Goal: Information Seeking & Learning: Check status

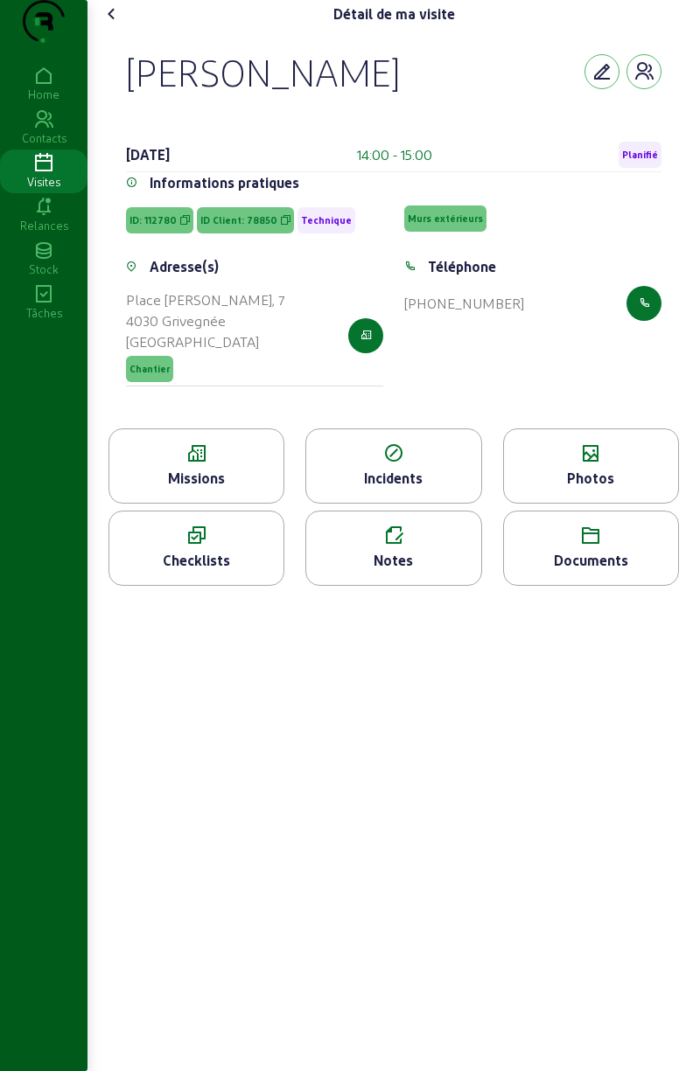
click at [45, 190] on div "Visites" at bounding box center [43, 182] width 87 height 16
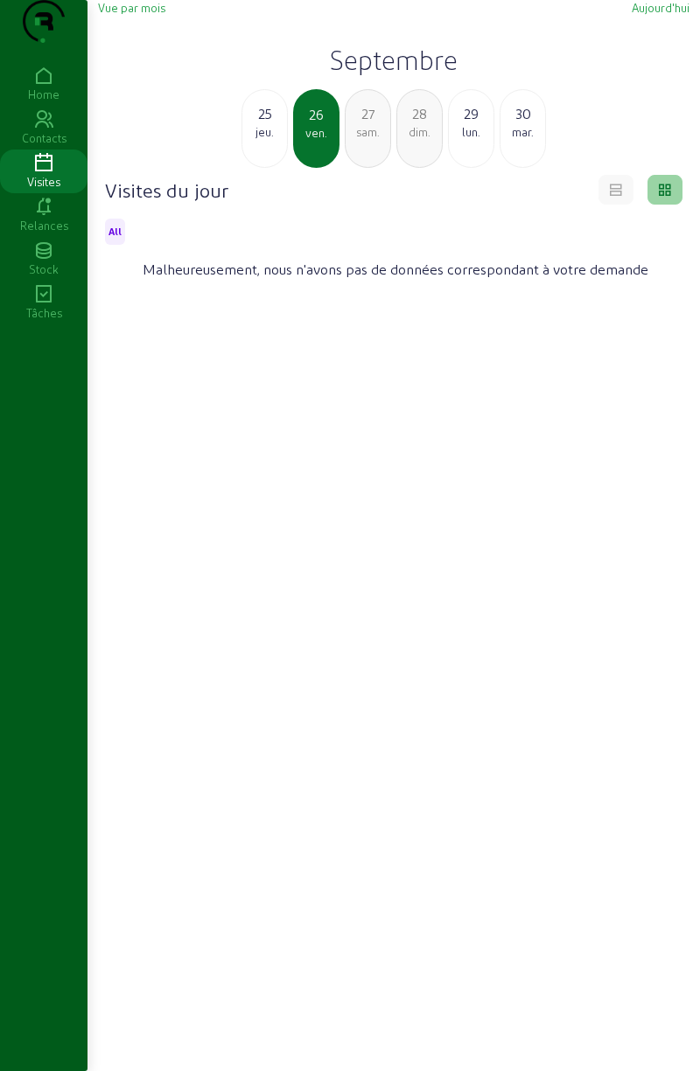
click at [283, 140] on div "jeu." at bounding box center [264, 132] width 45 height 16
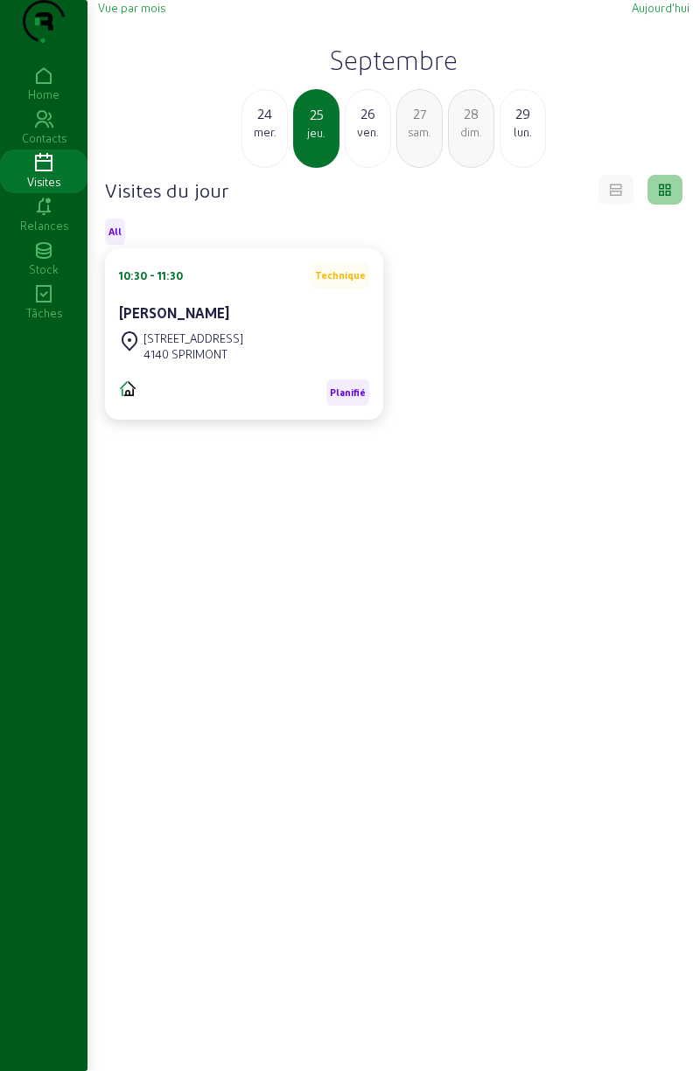
click at [268, 124] on div "24" at bounding box center [264, 113] width 45 height 21
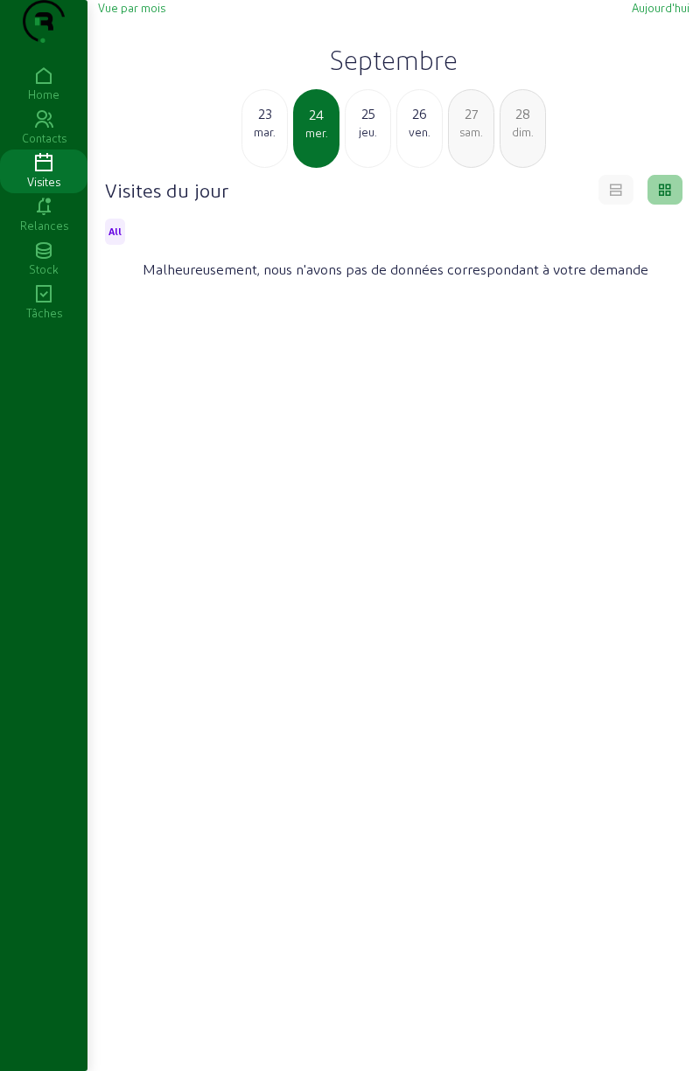
click at [266, 140] on div "mar." at bounding box center [264, 132] width 45 height 16
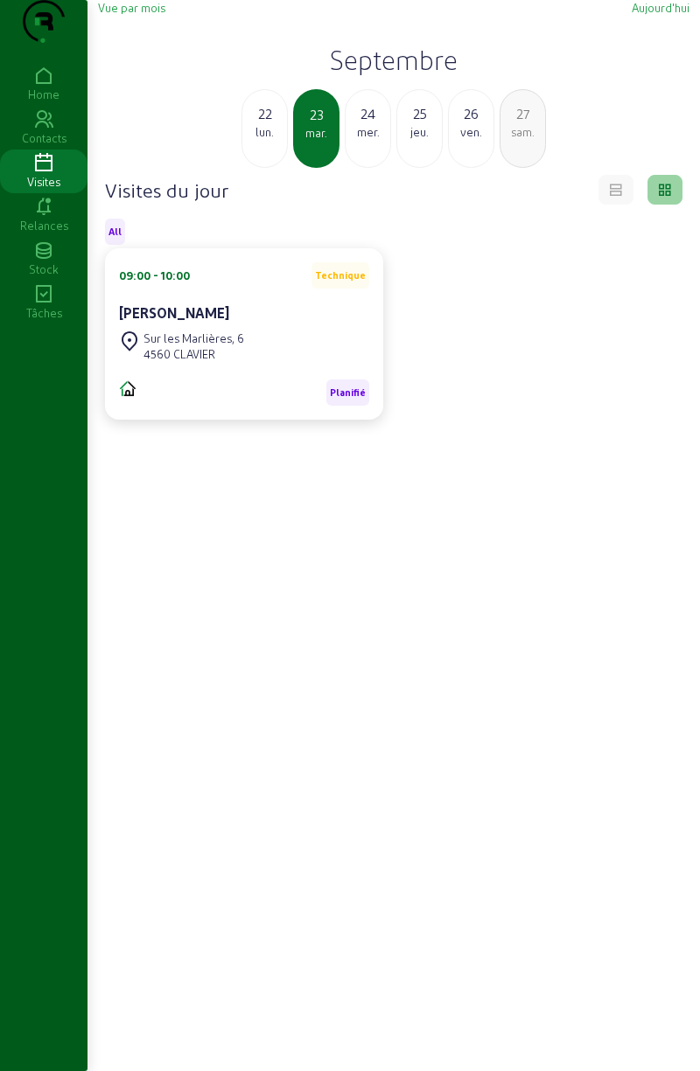
click at [273, 124] on div "22" at bounding box center [264, 113] width 45 height 21
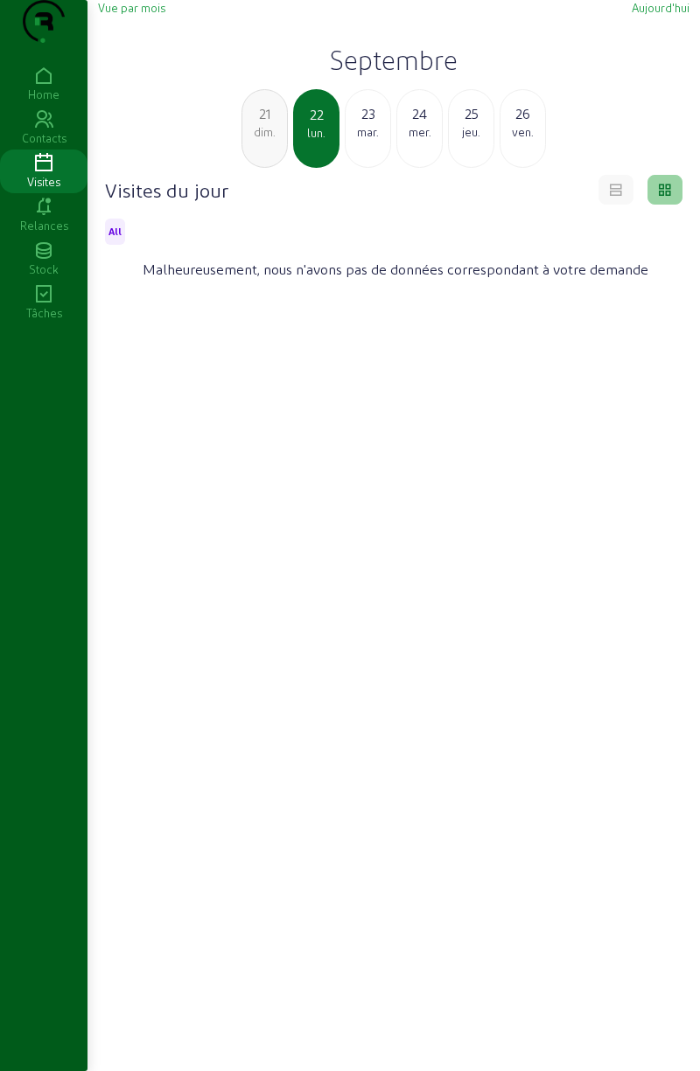
click at [271, 140] on div "dim." at bounding box center [264, 132] width 45 height 16
click at [270, 140] on div "sam." at bounding box center [264, 132] width 45 height 16
click at [269, 124] on div "19" at bounding box center [264, 113] width 45 height 21
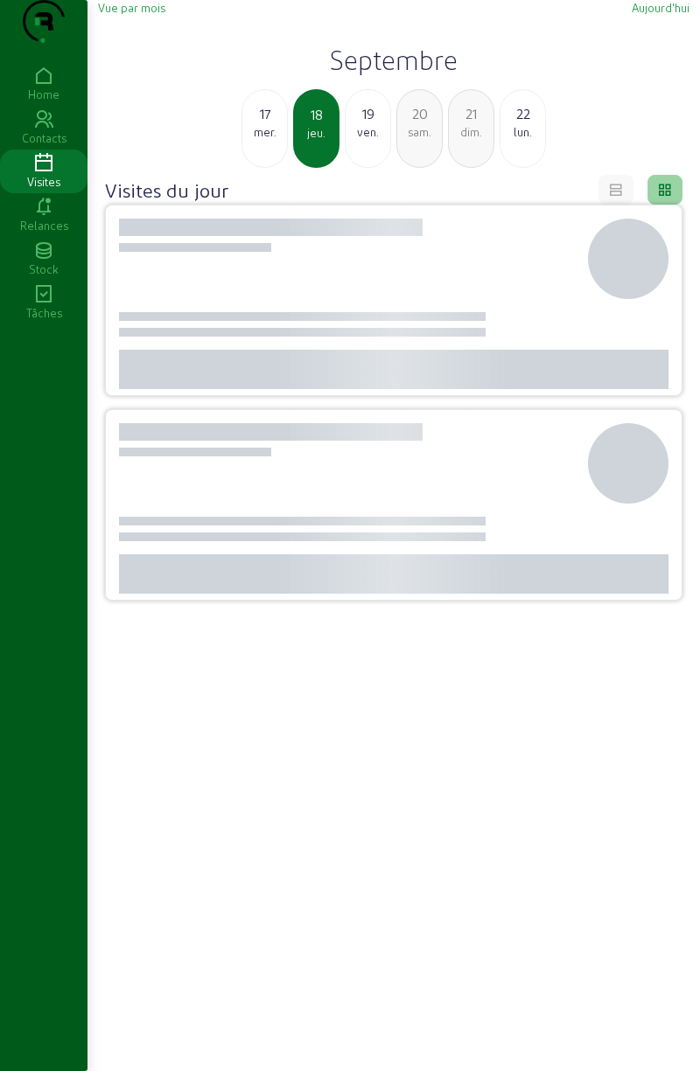
click at [266, 124] on div "17" at bounding box center [264, 113] width 45 height 21
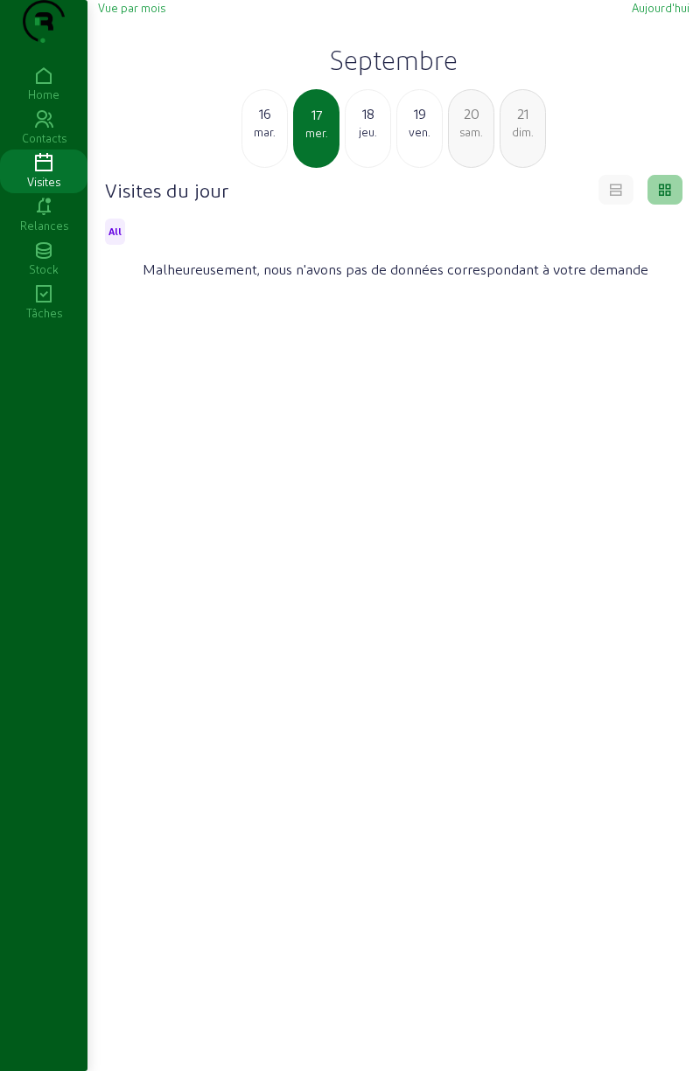
click at [261, 124] on div "16" at bounding box center [264, 113] width 45 height 21
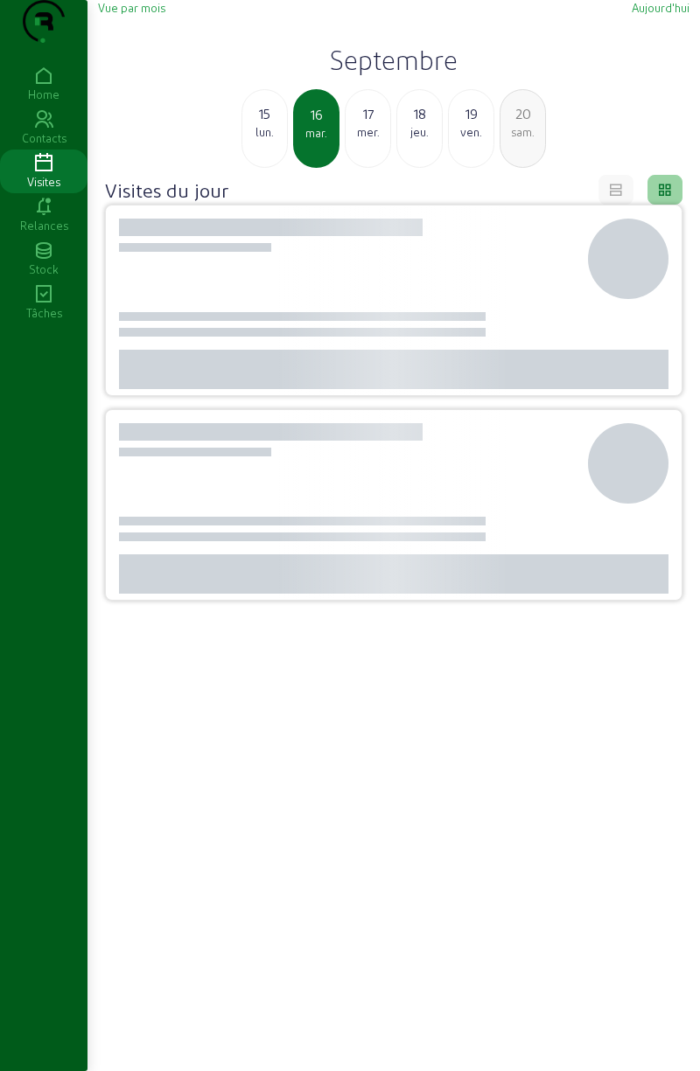
click at [261, 124] on div "15" at bounding box center [264, 113] width 45 height 21
click at [261, 124] on div "14" at bounding box center [264, 113] width 45 height 21
click at [265, 140] on div "sam." at bounding box center [264, 132] width 45 height 16
click at [263, 140] on div "ven." at bounding box center [264, 132] width 45 height 16
click at [257, 140] on div "jeu." at bounding box center [264, 132] width 45 height 16
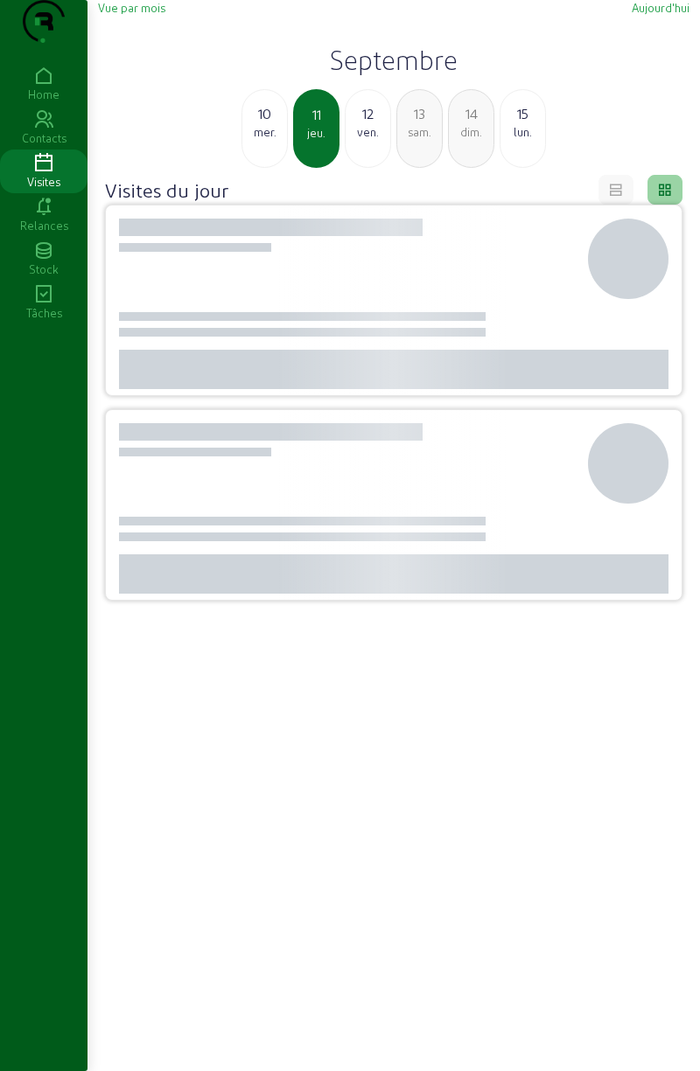
click at [268, 124] on div "10" at bounding box center [264, 113] width 45 height 21
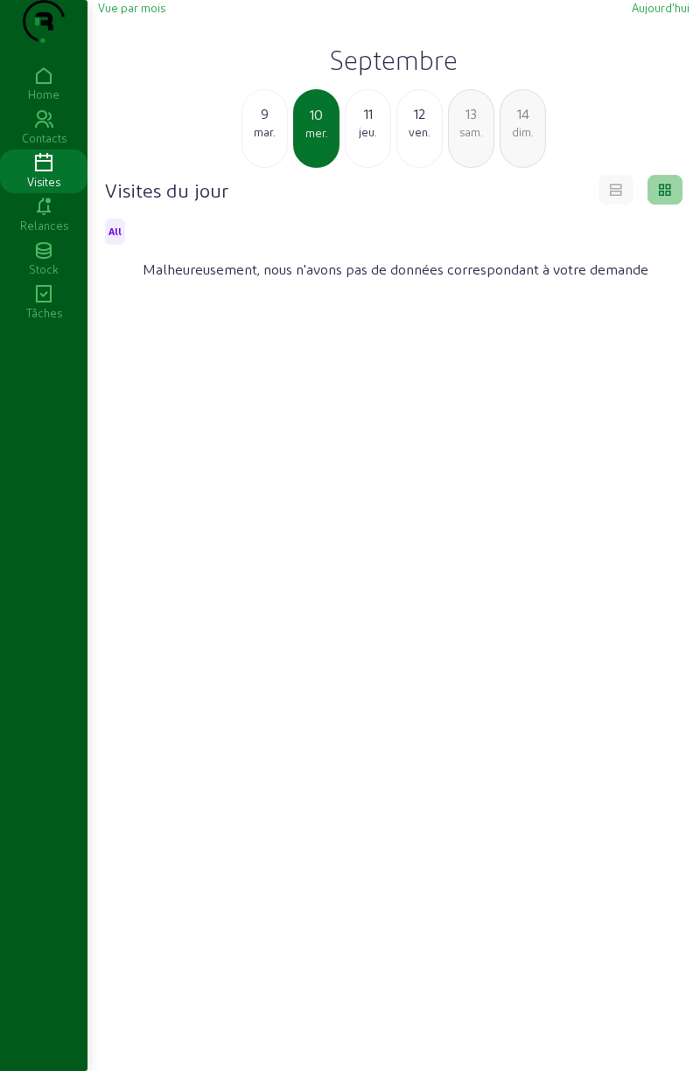
click at [269, 124] on div "9" at bounding box center [264, 113] width 45 height 21
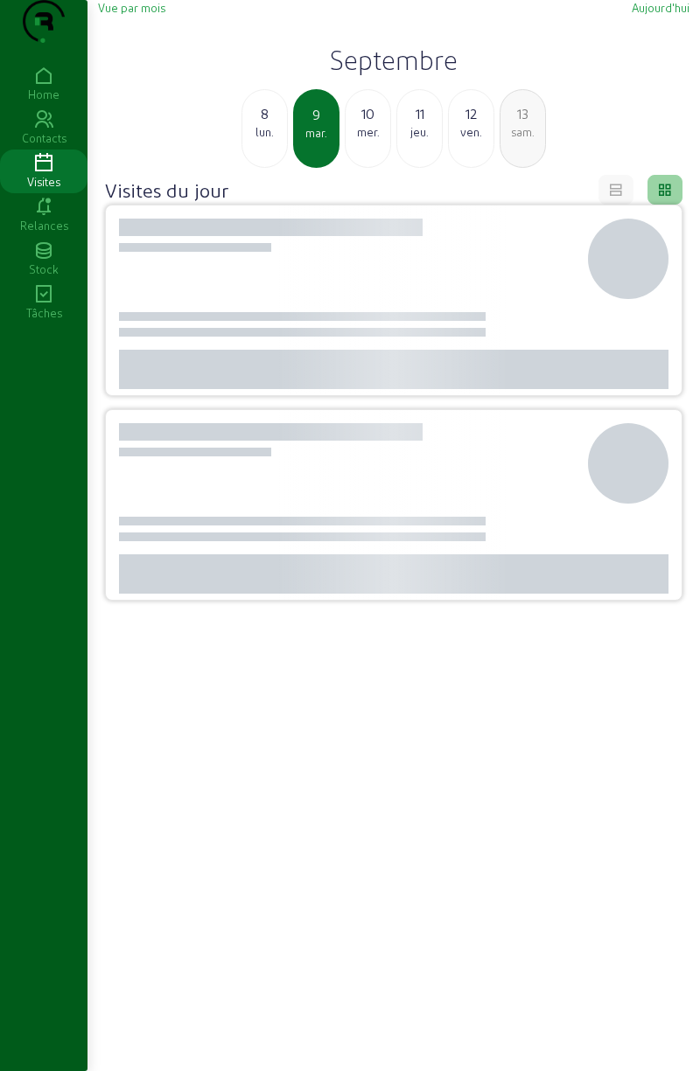
click at [268, 124] on div "8" at bounding box center [264, 113] width 45 height 21
click at [278, 124] on div "7" at bounding box center [264, 113] width 45 height 21
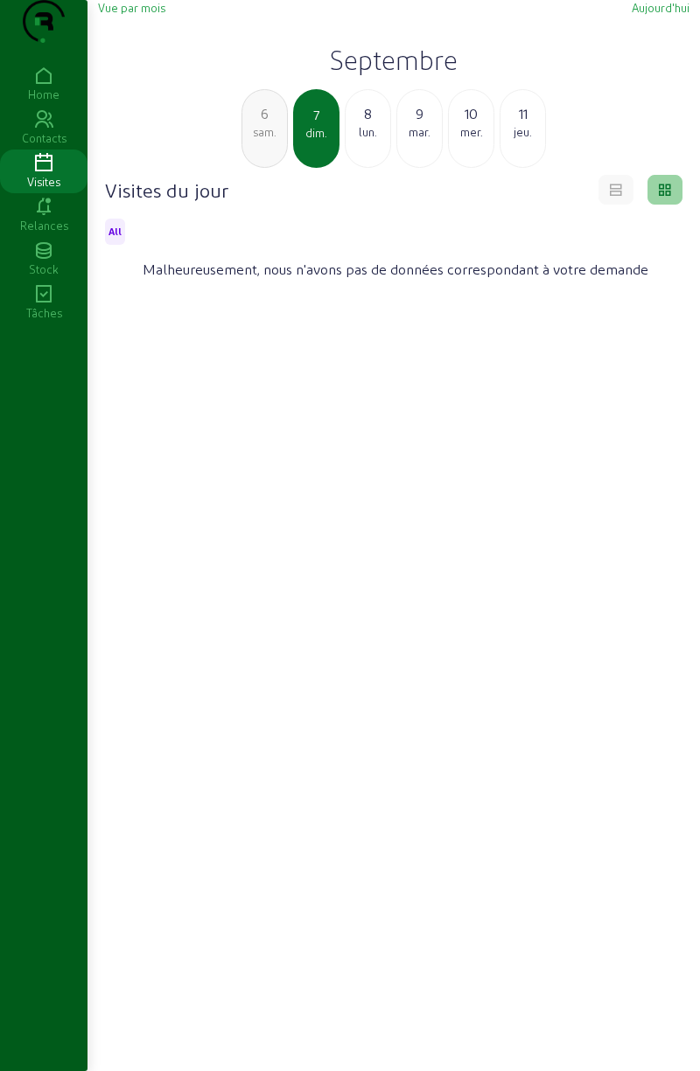
click at [280, 124] on div "6" at bounding box center [264, 113] width 45 height 21
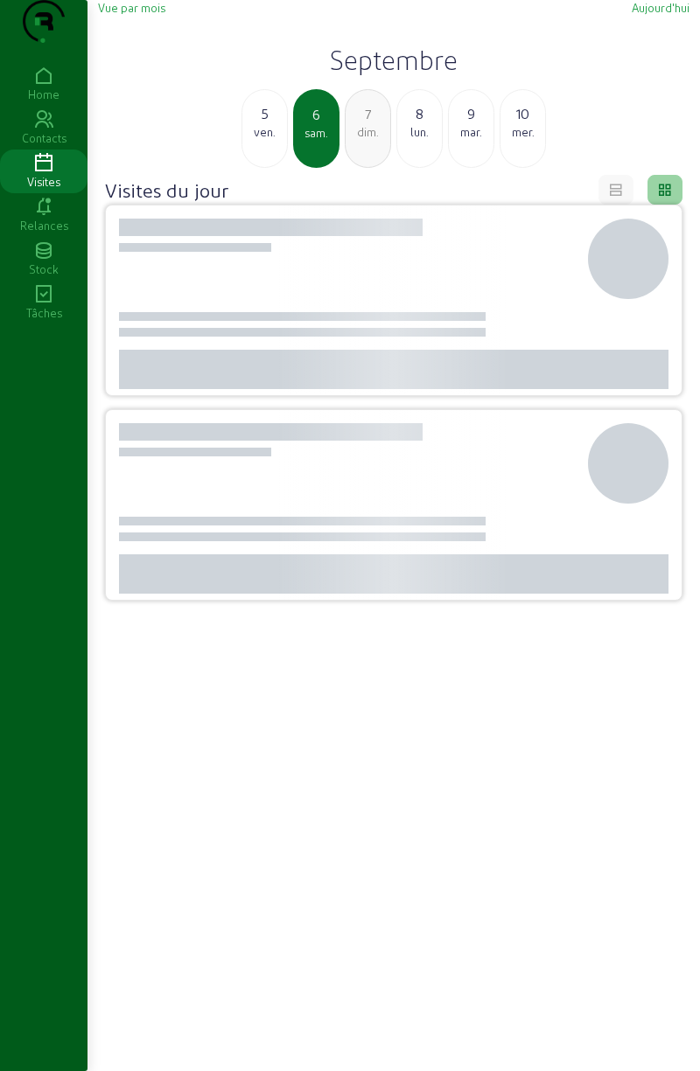
click at [275, 124] on div "5" at bounding box center [264, 113] width 45 height 21
click at [274, 124] on div "4" at bounding box center [264, 113] width 45 height 21
click at [275, 124] on div "3" at bounding box center [264, 113] width 45 height 21
click at [273, 124] on div "2" at bounding box center [264, 113] width 45 height 21
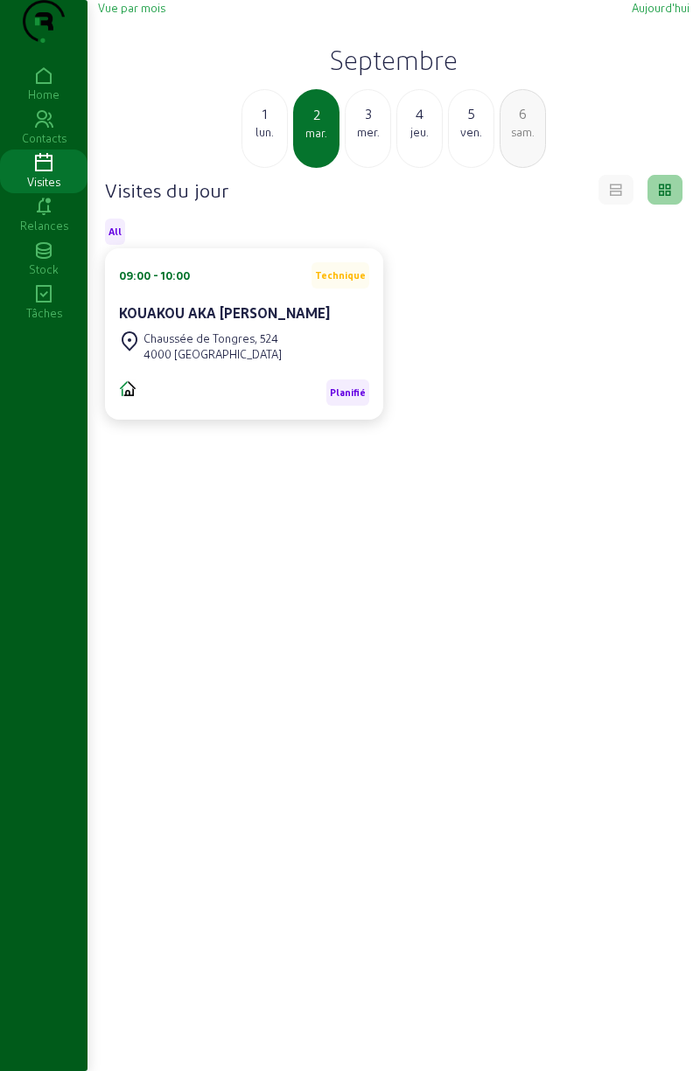
click at [274, 124] on div "1" at bounding box center [264, 113] width 45 height 21
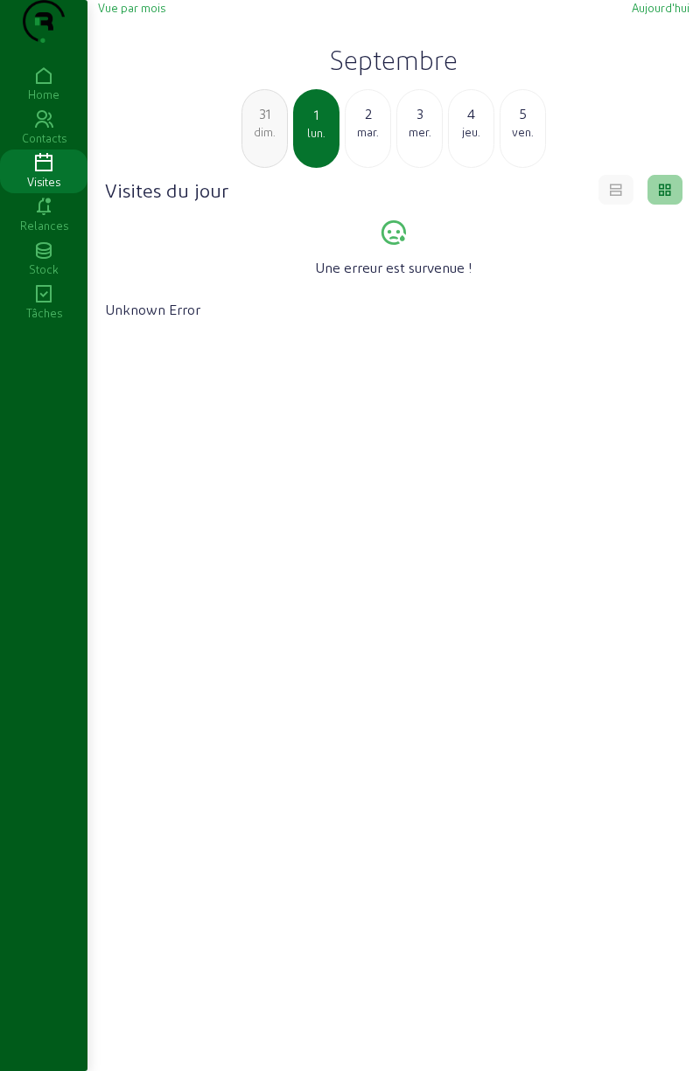
click at [269, 124] on div "31" at bounding box center [264, 113] width 45 height 21
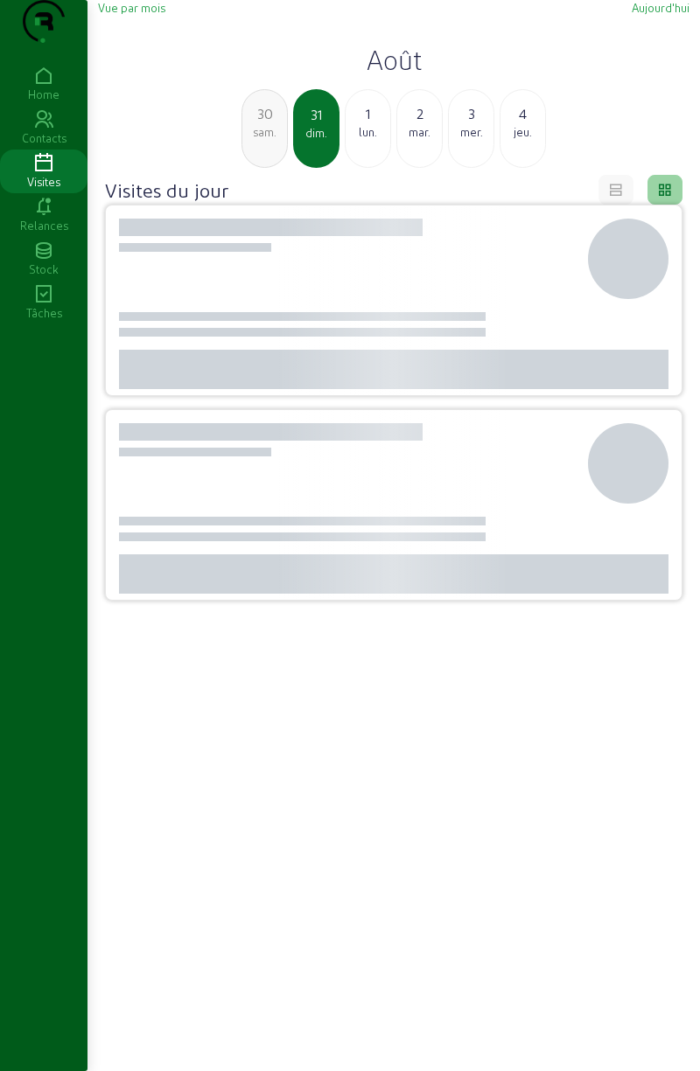
click at [269, 140] on div "sam." at bounding box center [264, 132] width 45 height 16
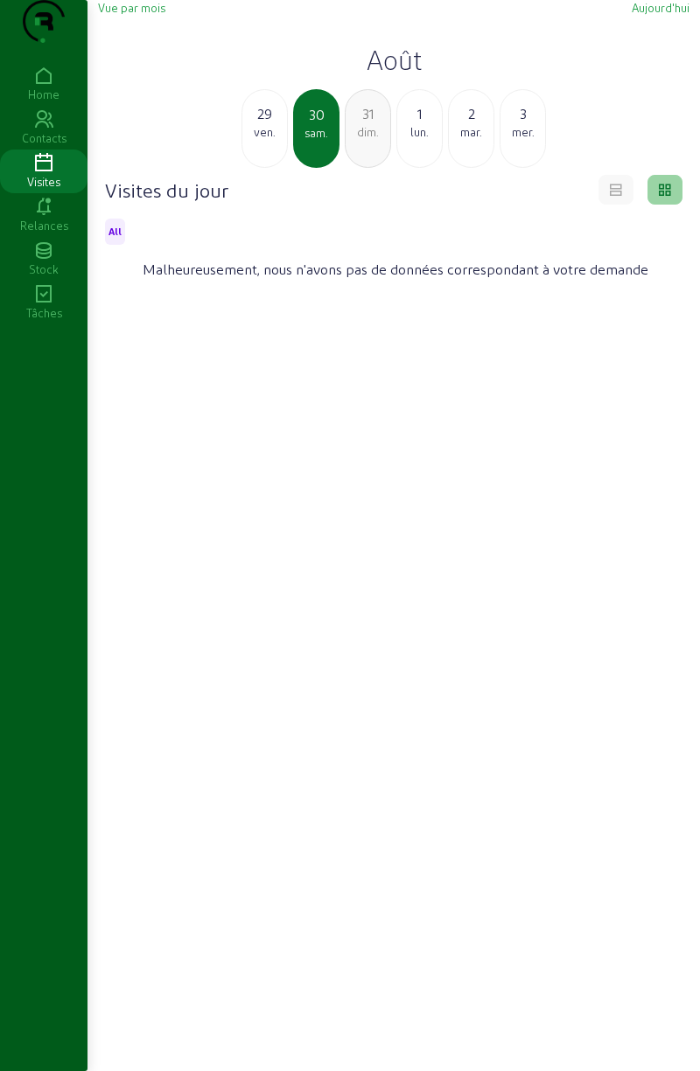
click at [266, 140] on div "ven." at bounding box center [264, 132] width 45 height 16
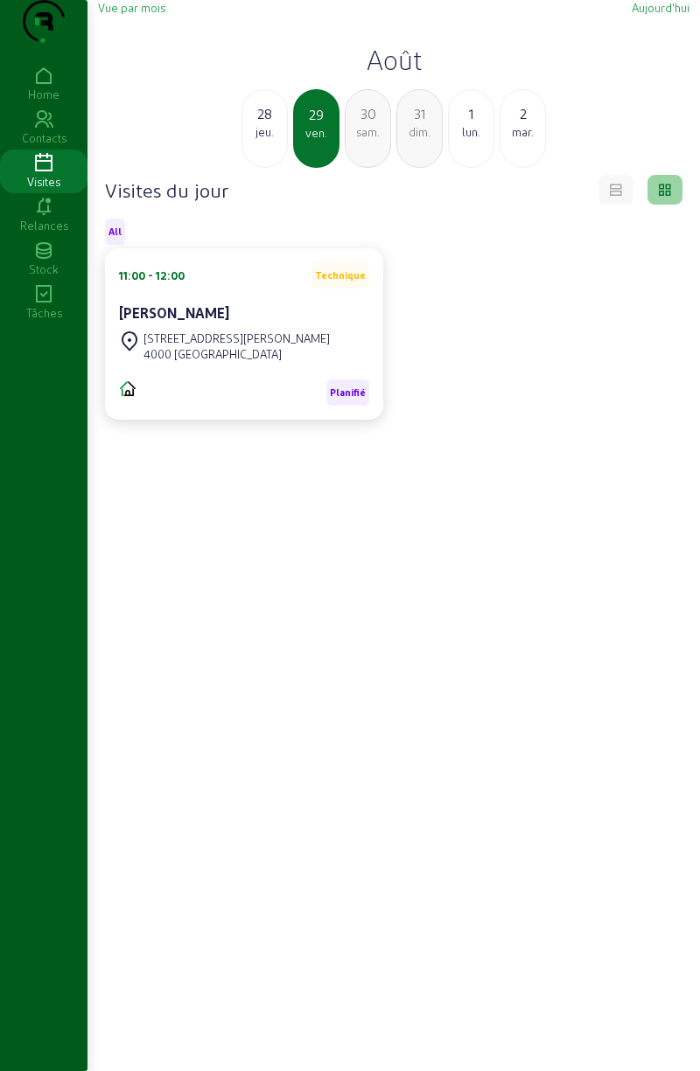
click at [264, 140] on div "jeu." at bounding box center [264, 132] width 45 height 16
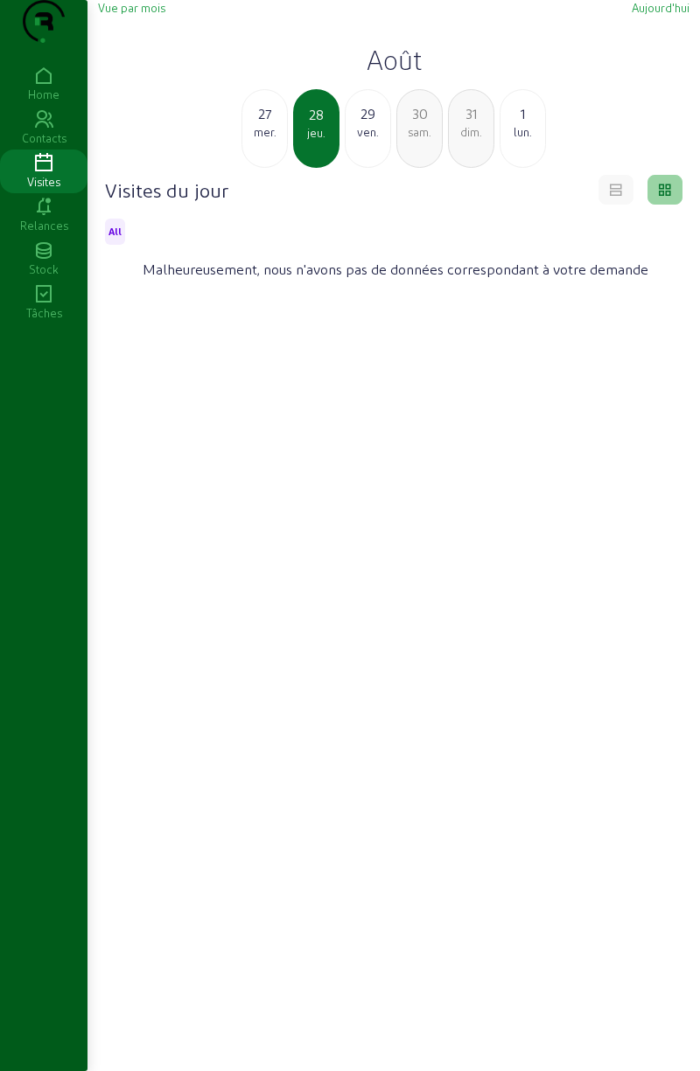
click at [269, 124] on div "27" at bounding box center [264, 113] width 45 height 21
click at [275, 124] on div "26" at bounding box center [264, 113] width 45 height 21
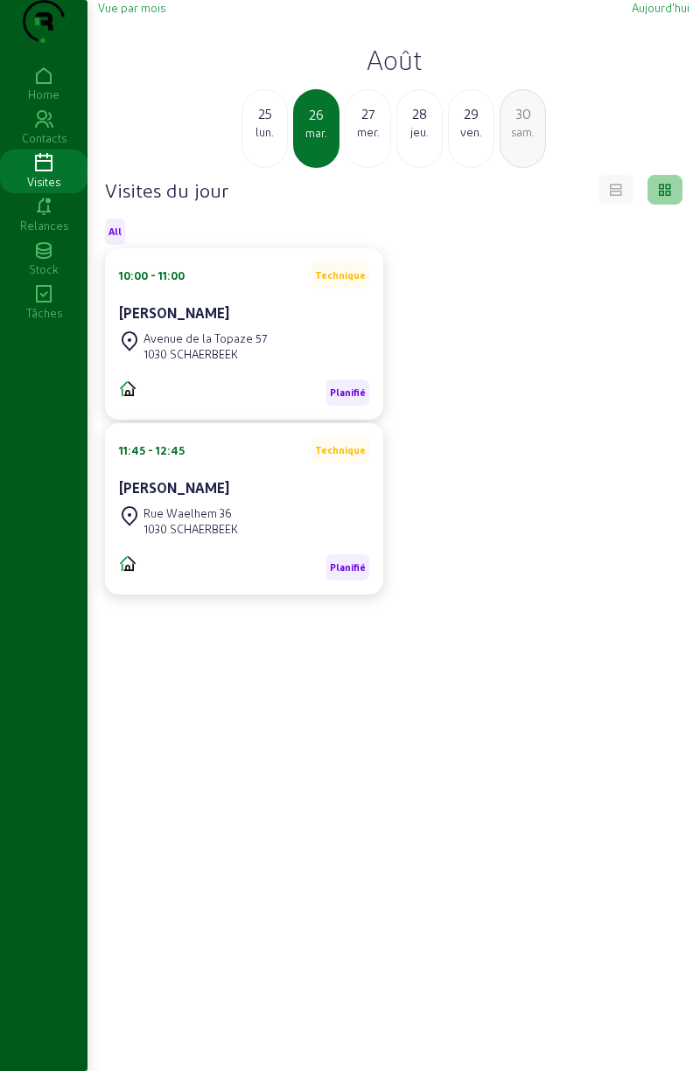
click at [268, 124] on div "25" at bounding box center [264, 113] width 45 height 21
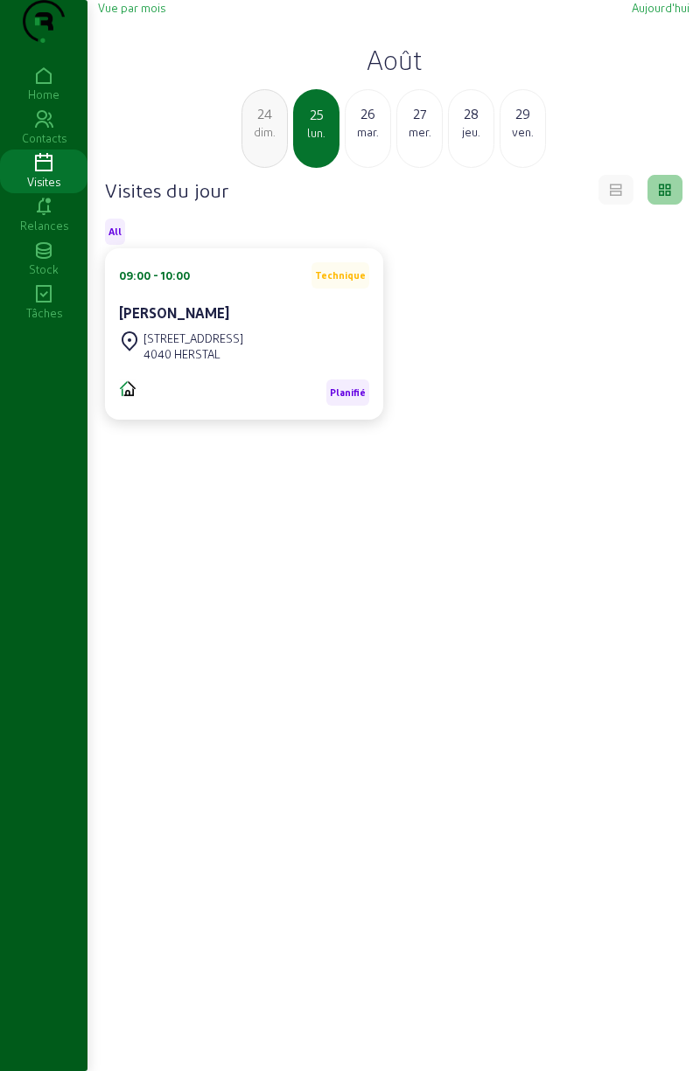
click at [264, 140] on div "dim." at bounding box center [264, 132] width 45 height 16
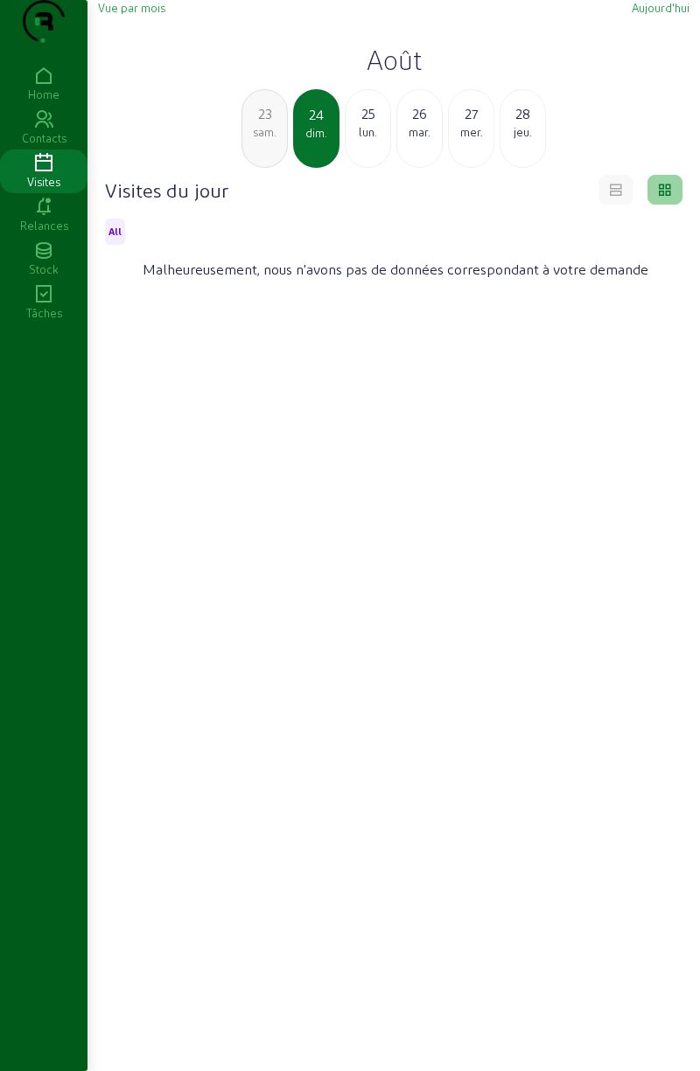
click at [271, 140] on div "sam." at bounding box center [264, 132] width 45 height 16
click at [261, 140] on div "ven." at bounding box center [264, 132] width 45 height 16
click at [270, 140] on div "jeu." at bounding box center [264, 132] width 45 height 16
click at [271, 140] on div "mer." at bounding box center [264, 132] width 45 height 16
click at [275, 140] on div "mar." at bounding box center [264, 132] width 45 height 16
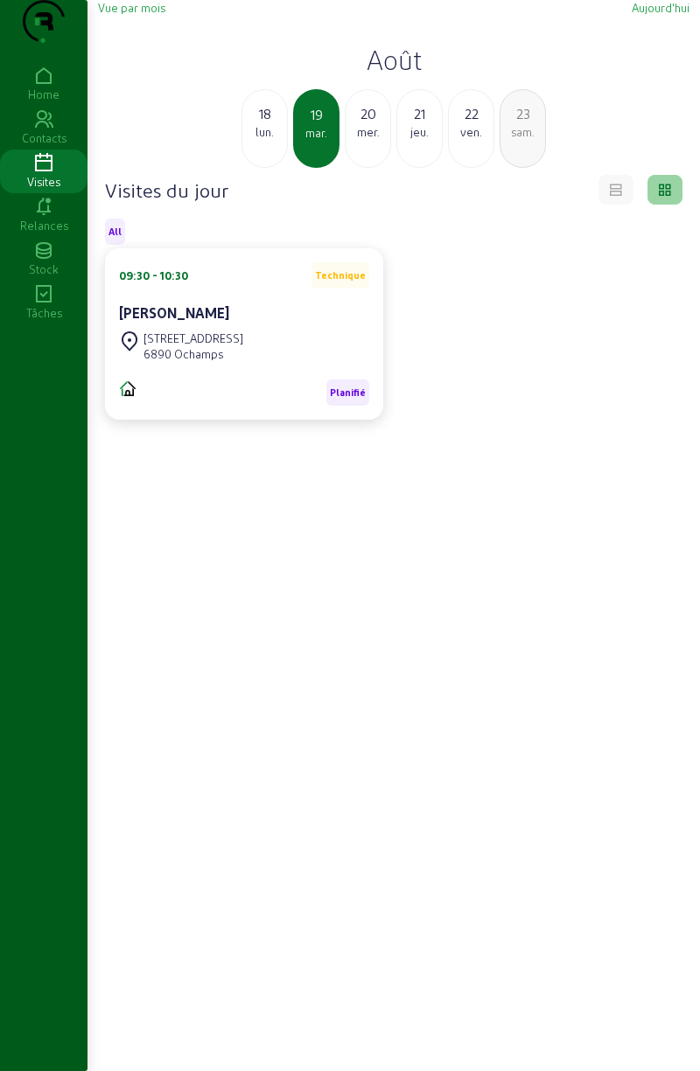
click at [272, 140] on div "lun." at bounding box center [264, 132] width 45 height 16
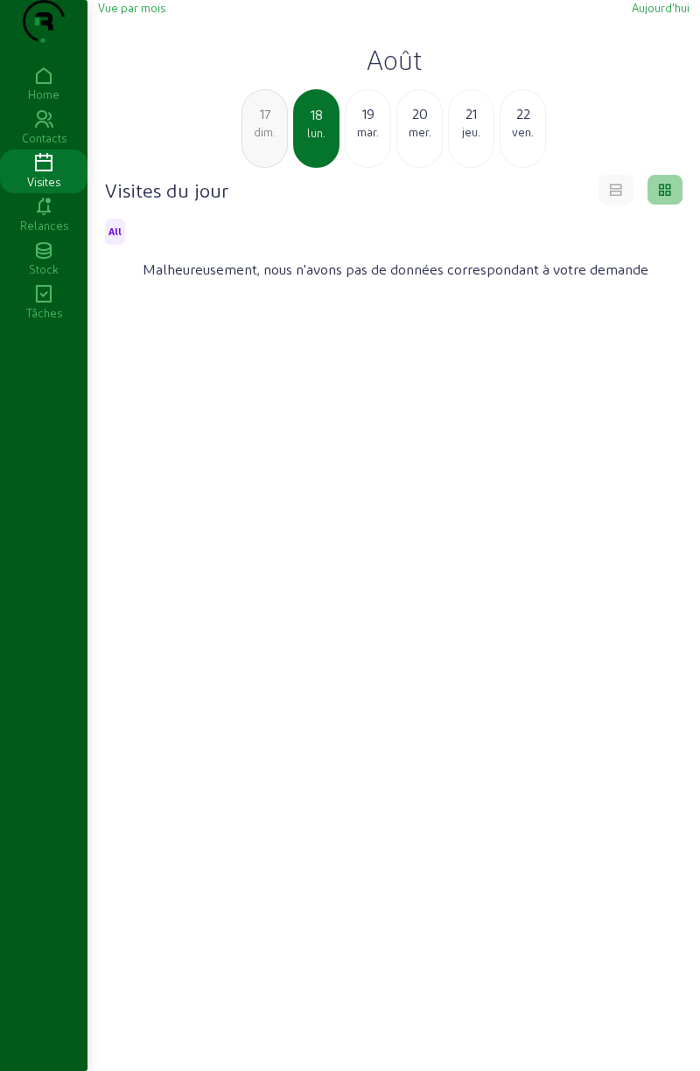
click at [271, 140] on div "dim." at bounding box center [264, 132] width 45 height 16
click at [275, 140] on div "sam." at bounding box center [264, 132] width 45 height 16
click at [277, 140] on div "ven." at bounding box center [264, 132] width 45 height 16
click at [272, 140] on div "jeu." at bounding box center [264, 132] width 45 height 16
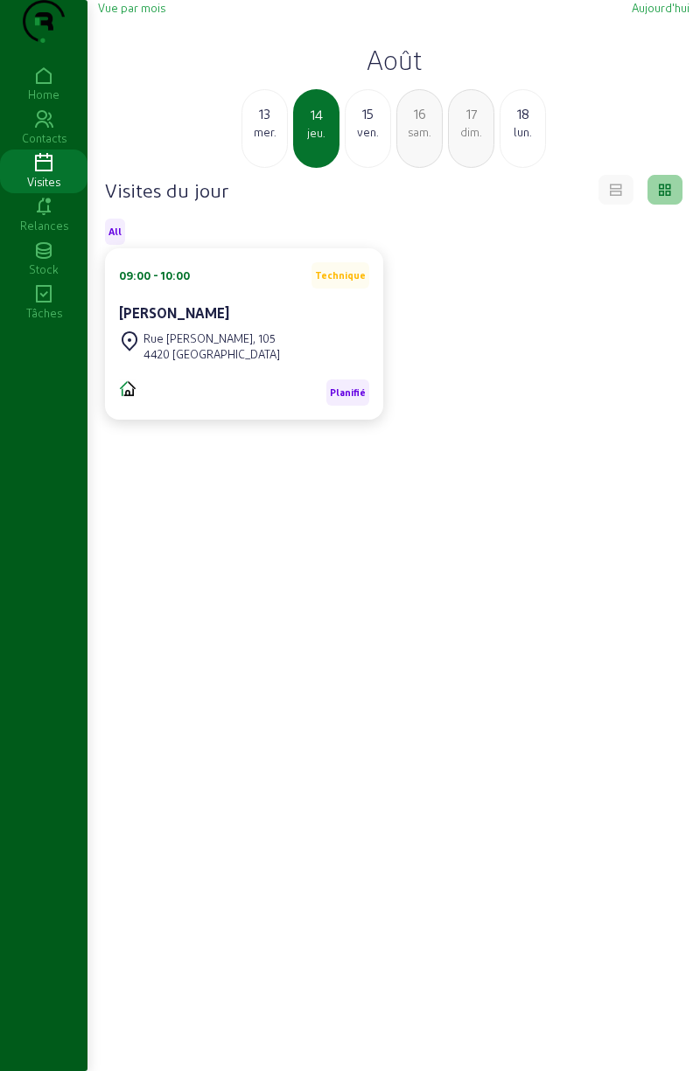
click at [275, 140] on div "mer." at bounding box center [264, 132] width 45 height 16
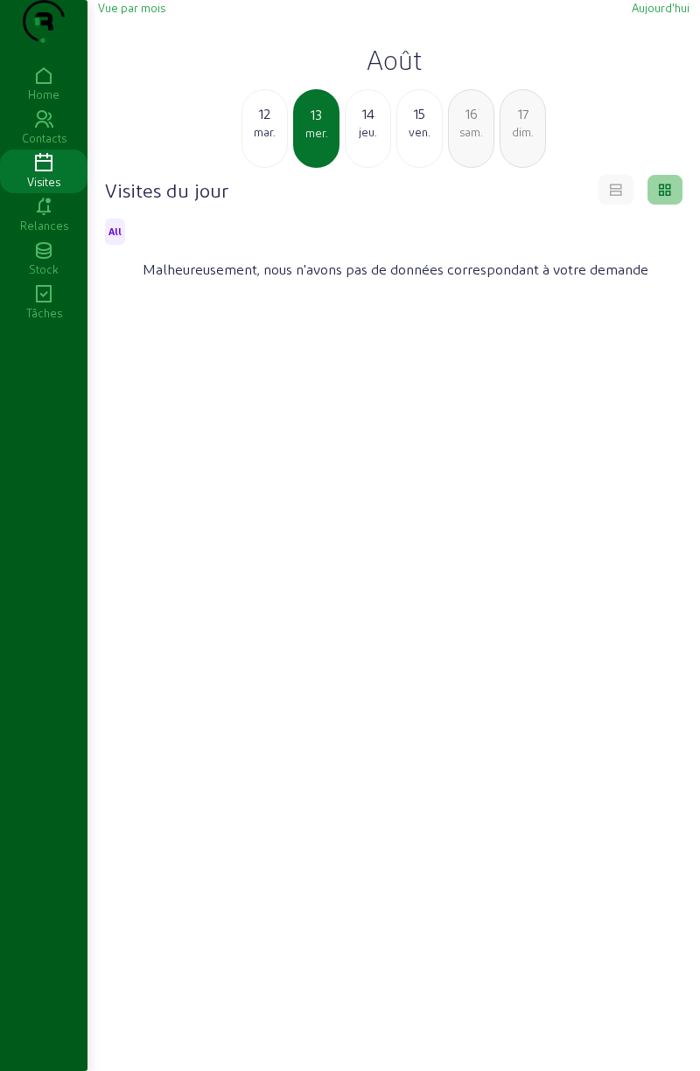
click at [268, 140] on div "mar." at bounding box center [264, 132] width 45 height 16
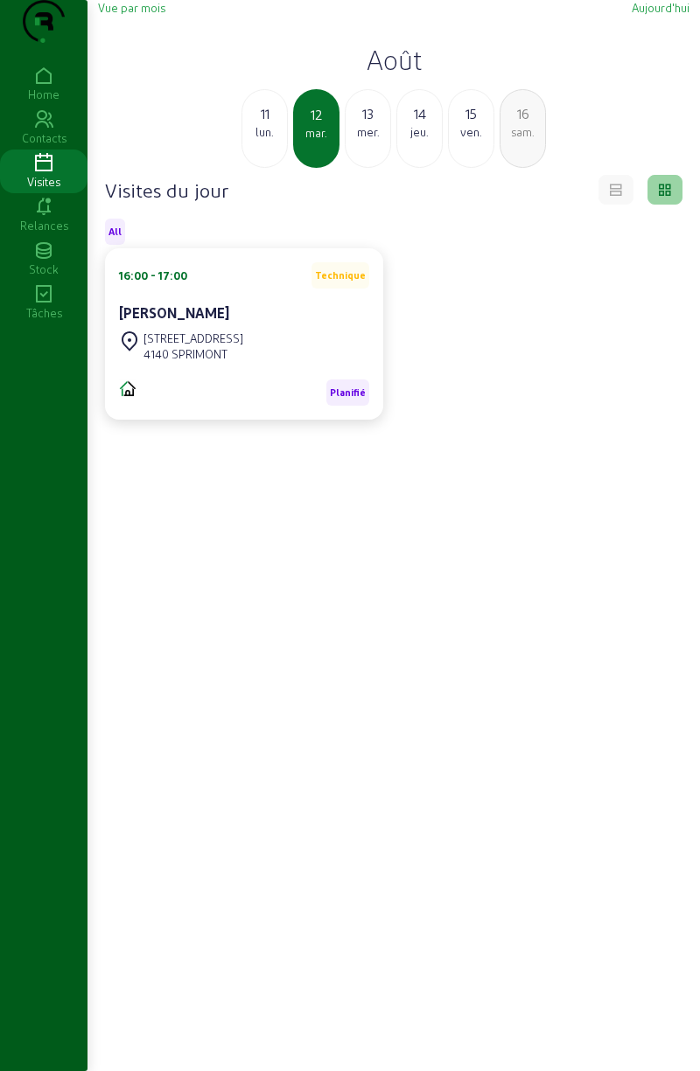
click at [273, 124] on div "11" at bounding box center [264, 113] width 45 height 21
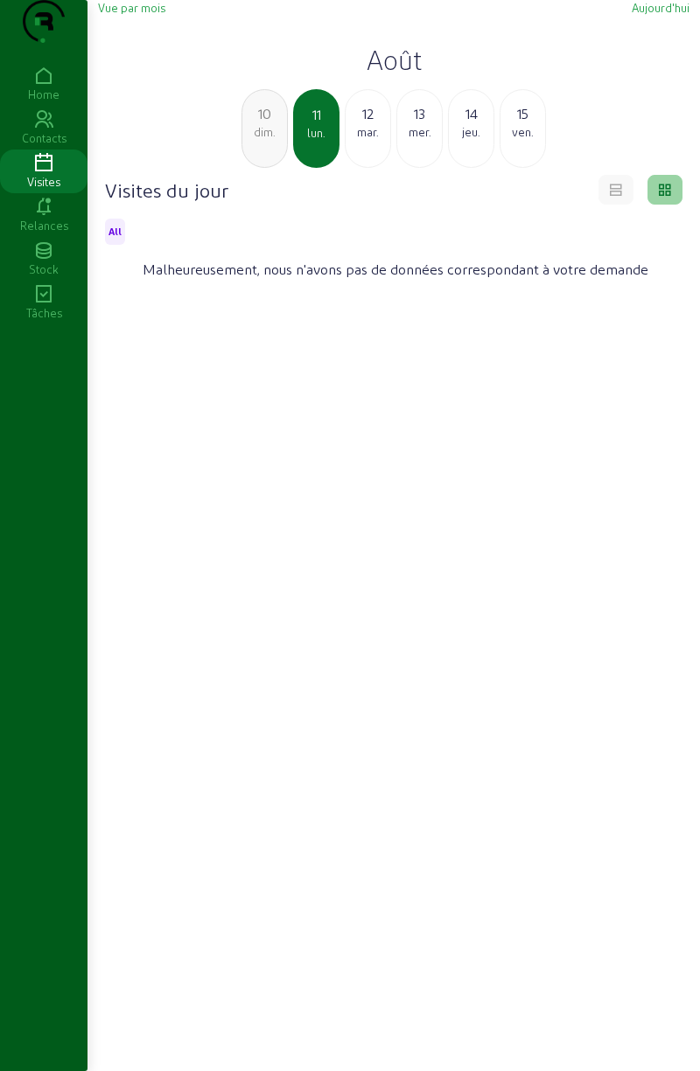
click at [273, 140] on div "dim." at bounding box center [264, 132] width 45 height 16
click at [272, 168] on div "9 sam." at bounding box center [264, 128] width 46 height 79
click at [267, 140] on div "ven." at bounding box center [264, 132] width 45 height 16
click at [275, 124] on div "7" at bounding box center [264, 113] width 45 height 21
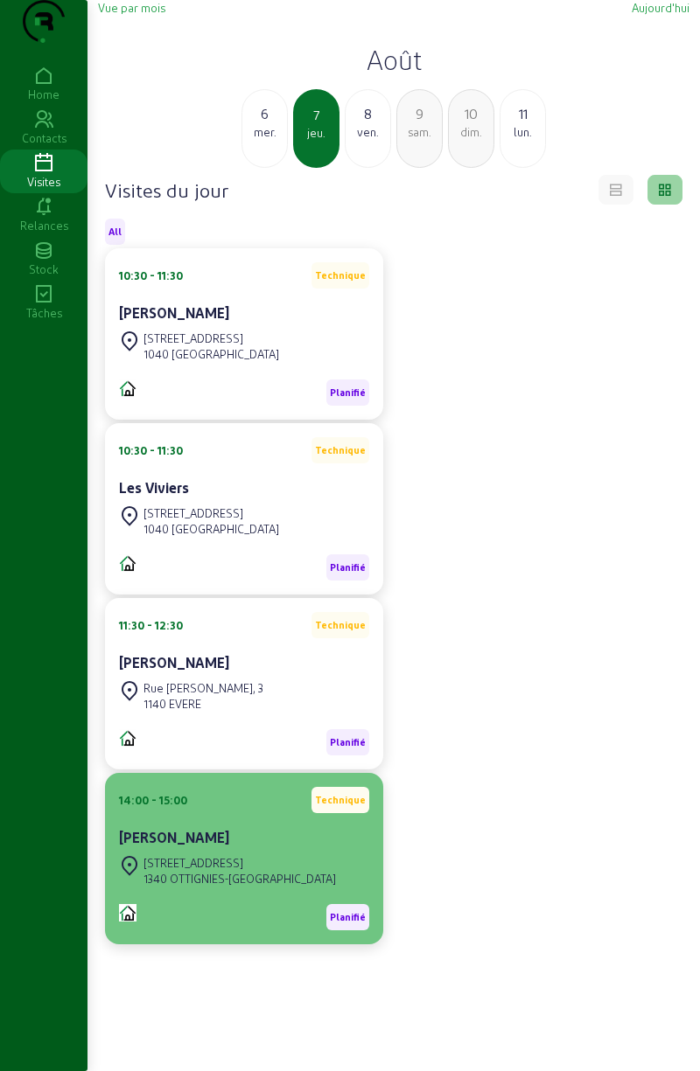
click at [217, 846] on cam-card-title "[PERSON_NAME]" at bounding box center [174, 837] width 110 height 17
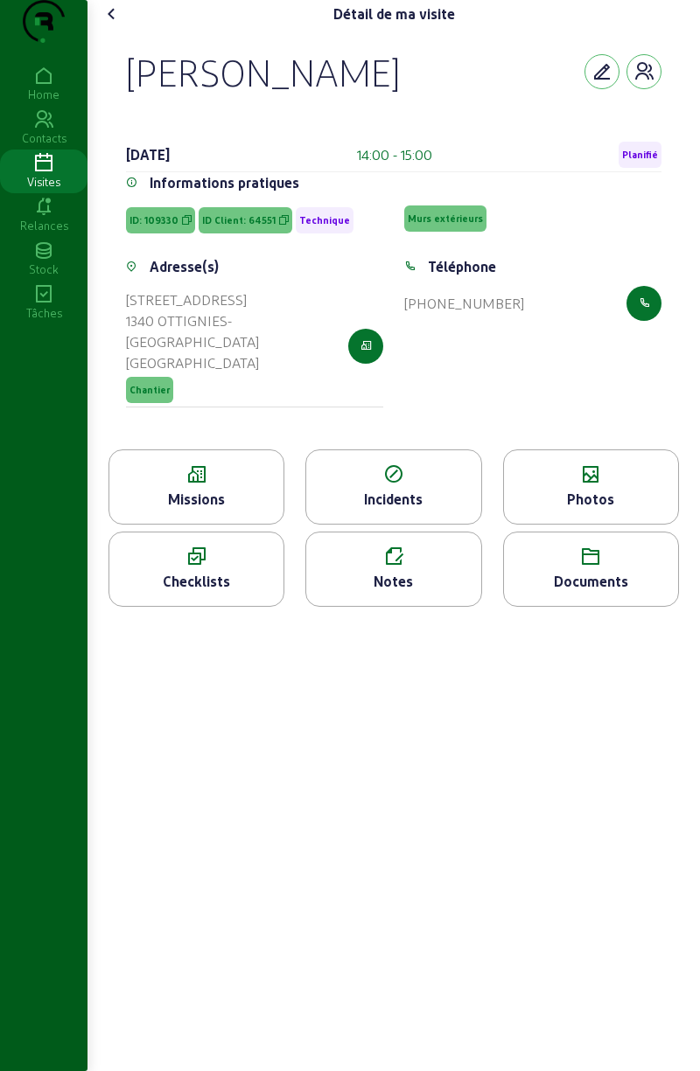
click at [589, 510] on div "Photos" at bounding box center [591, 499] width 174 height 21
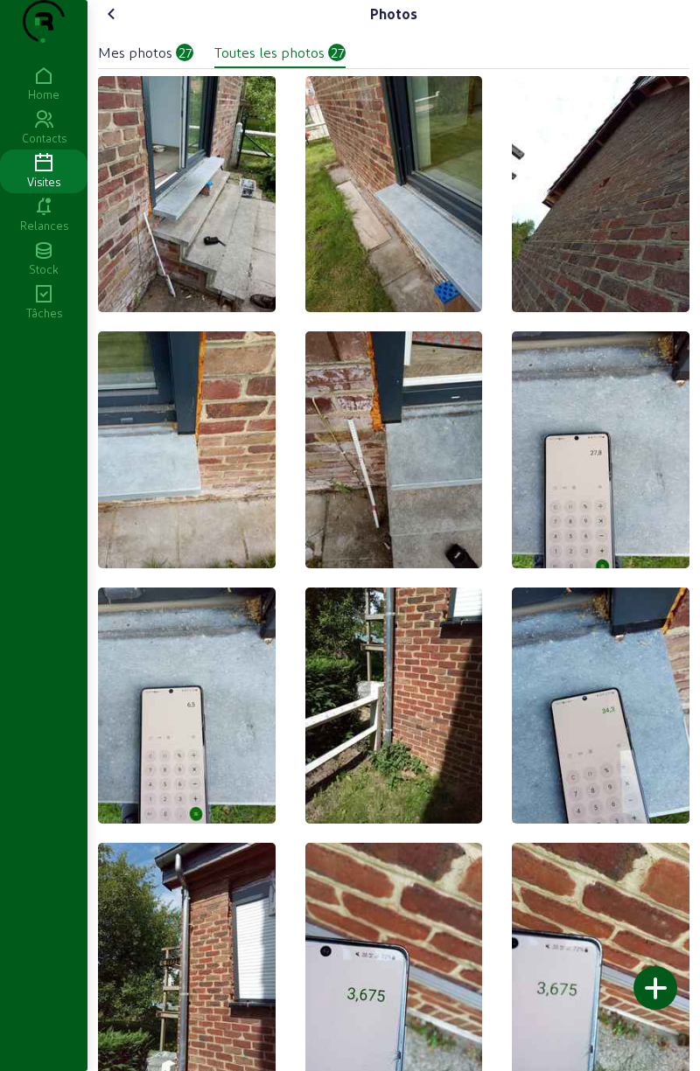
click at [138, 28] on div "Photos" at bounding box center [393, 14] width 591 height 28
click at [121, 24] on icon at bounding box center [111, 13] width 21 height 21
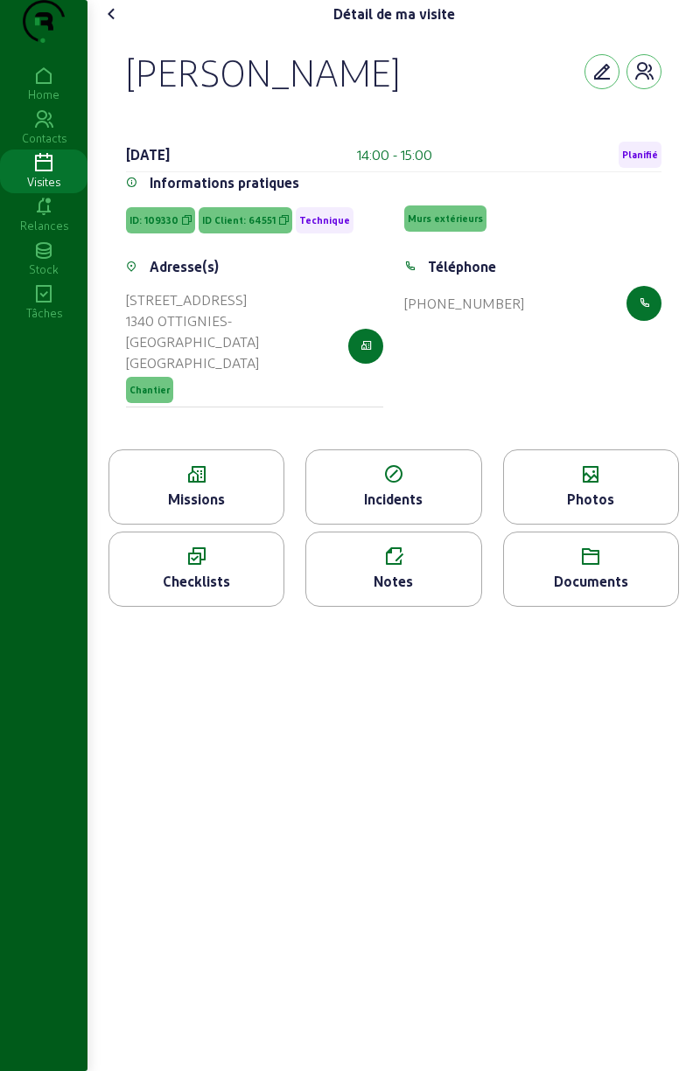
click at [120, 24] on icon at bounding box center [111, 13] width 21 height 21
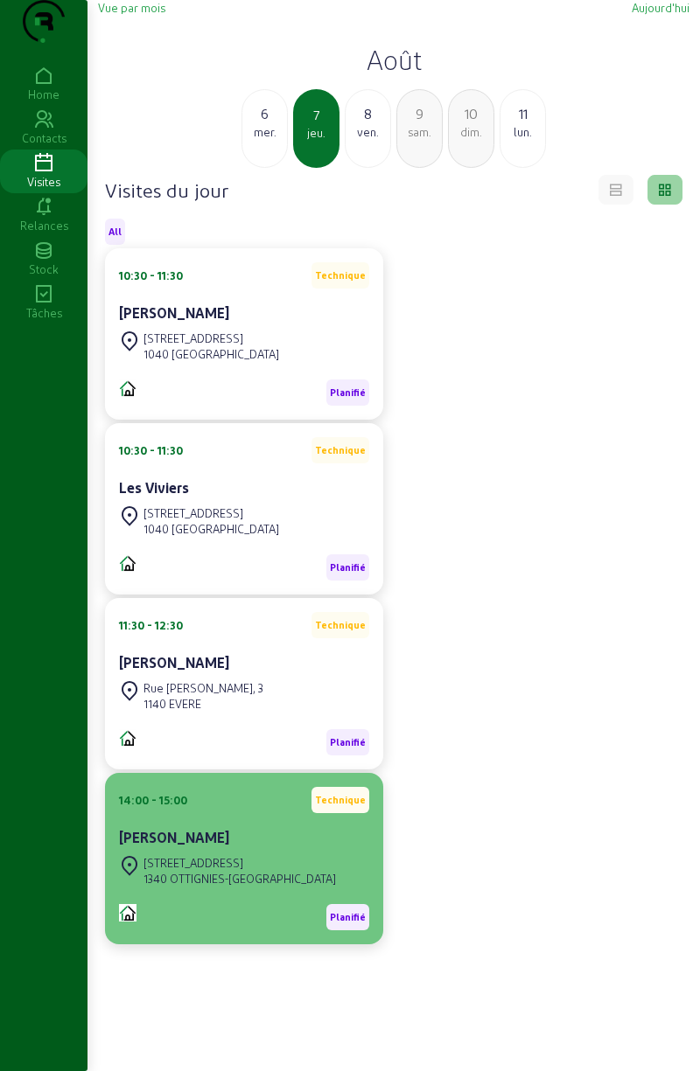
click at [210, 887] on div "[GEOGRAPHIC_DATA], 23 1340 OTTIGNIES-[GEOGRAPHIC_DATA]" at bounding box center [227, 871] width 217 height 38
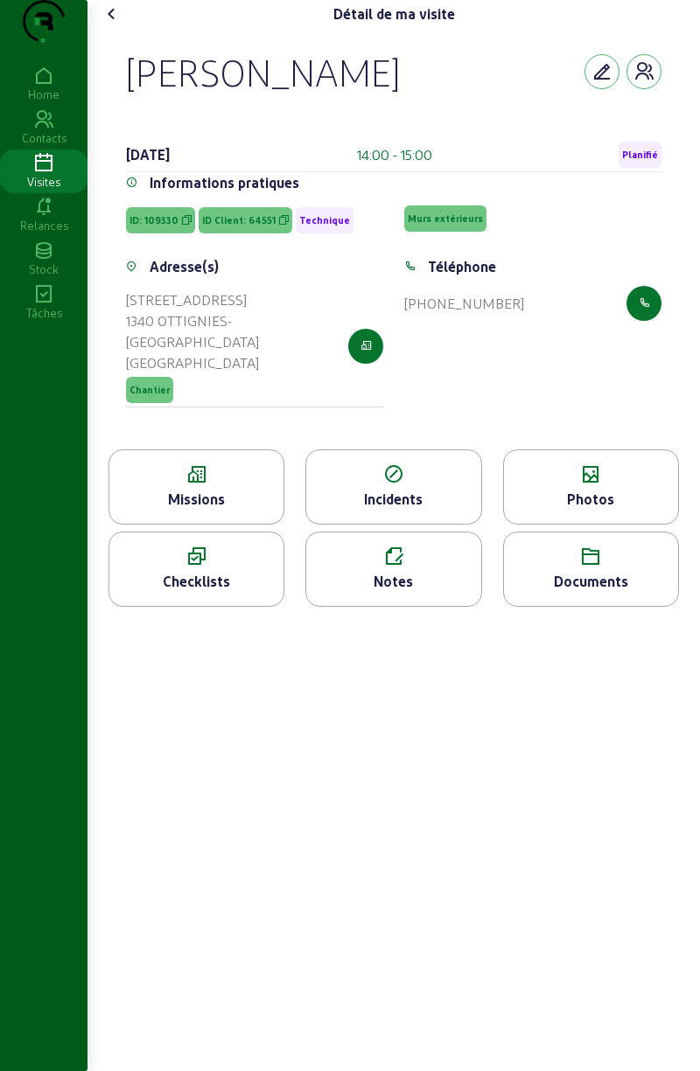
click at [143, 403] on span "Chantier" at bounding box center [149, 390] width 47 height 26
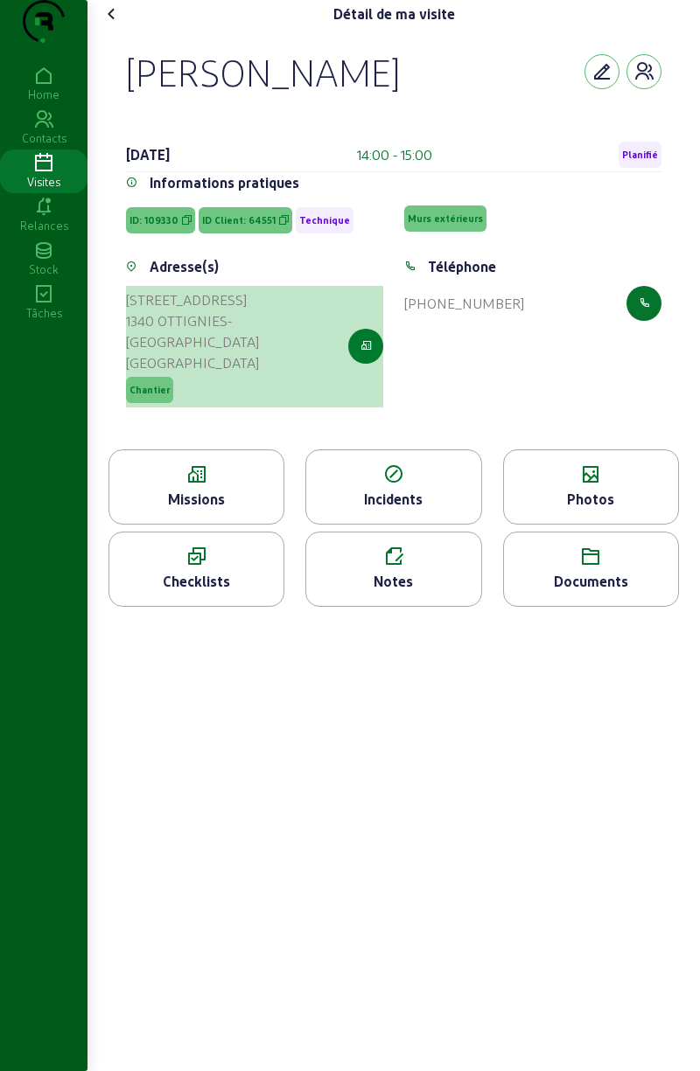
click at [360, 354] on icon "button" at bounding box center [365, 346] width 11 height 16
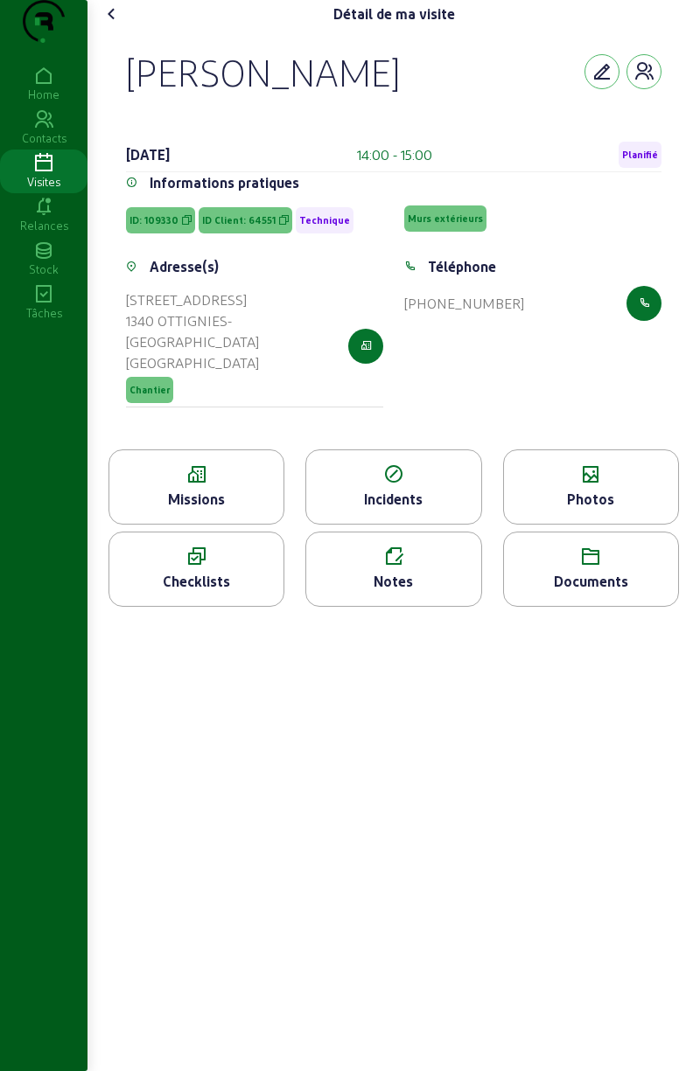
click at [452, 400] on div "Téléphone [PHONE_NUMBER]" at bounding box center [533, 342] width 278 height 172
